Goal: Task Accomplishment & Management: Use online tool/utility

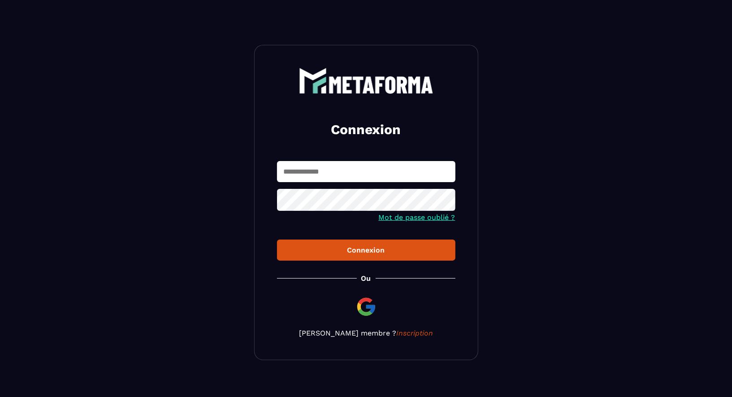
click at [425, 173] on input "text" at bounding box center [366, 171] width 178 height 21
click at [277, 239] on button "Connexion" at bounding box center [366, 249] width 178 height 21
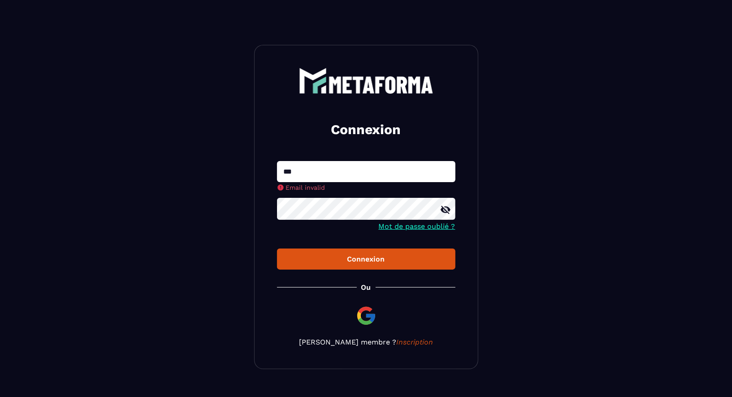
type input "**********"
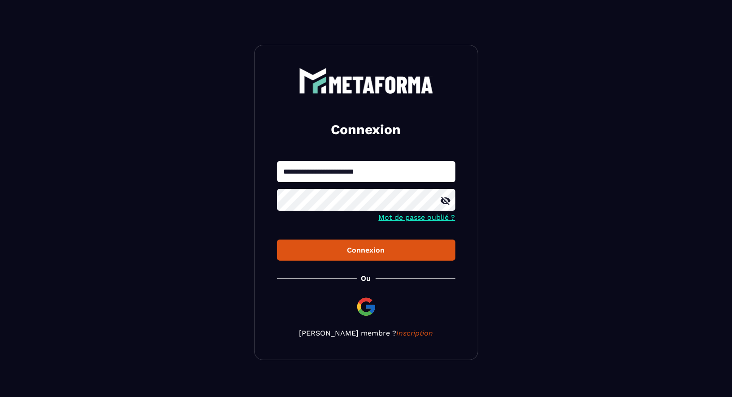
click at [277, 239] on button "Connexion" at bounding box center [366, 249] width 178 height 21
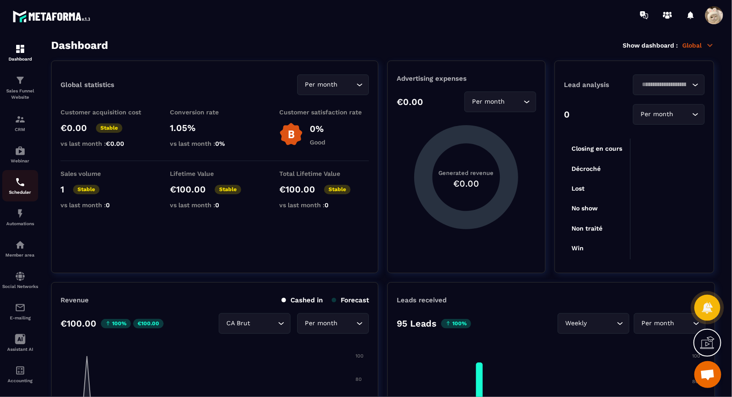
click at [20, 184] on img at bounding box center [20, 182] width 11 height 11
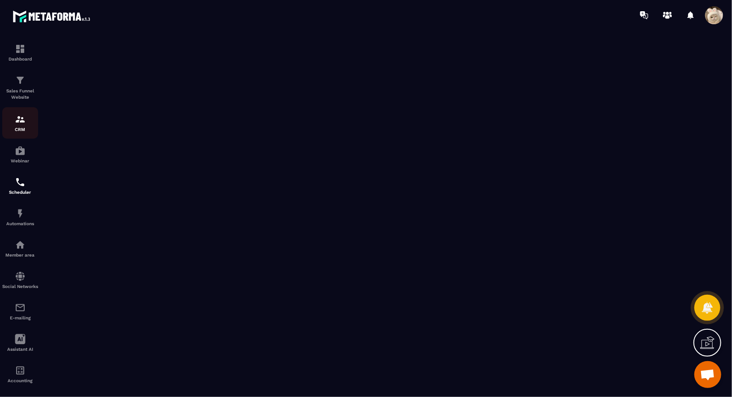
click at [30, 121] on div "CRM" at bounding box center [20, 123] width 36 height 18
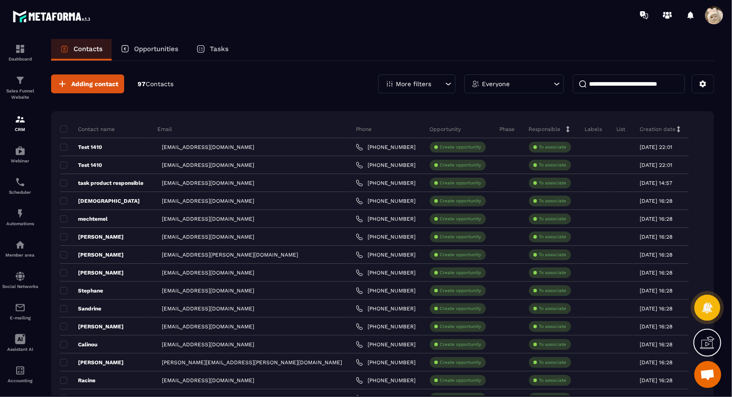
click at [213, 50] on p "Tasks" at bounding box center [219, 49] width 19 height 8
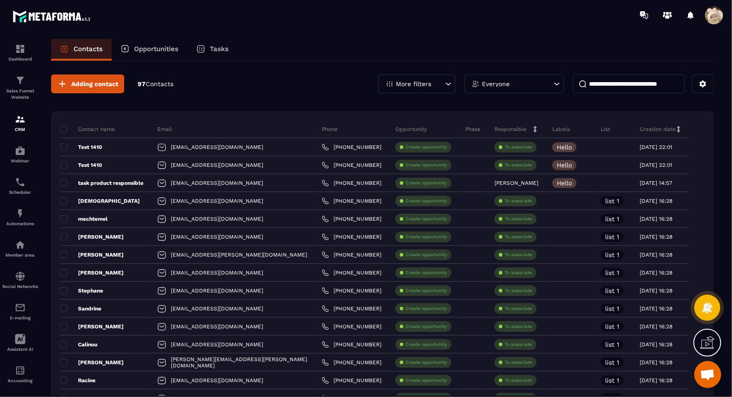
click at [213, 50] on p "Tasks" at bounding box center [219, 49] width 19 height 8
